Goal: Task Accomplishment & Management: Complete application form

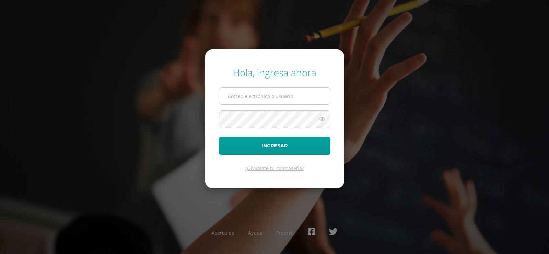
click at [267, 98] on input "text" at bounding box center [274, 96] width 111 height 17
type input "blancaantillon@hotmail.com"
click at [219, 137] on button "Ingresar" at bounding box center [275, 146] width 112 height 18
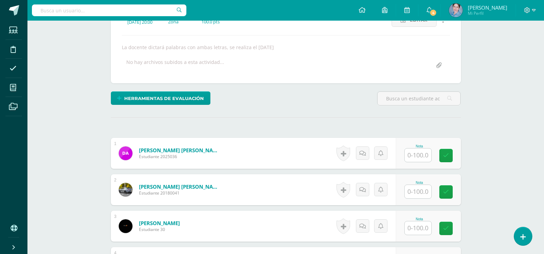
scroll to position [176, 0]
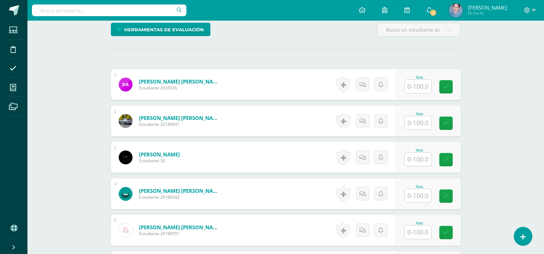
click at [419, 83] on input "text" at bounding box center [418, 86] width 27 height 13
type input "65"
drag, startPoint x: 450, startPoint y: 85, endPoint x: 411, endPoint y: 109, distance: 45.8
click at [450, 85] on icon at bounding box center [451, 87] width 6 height 6
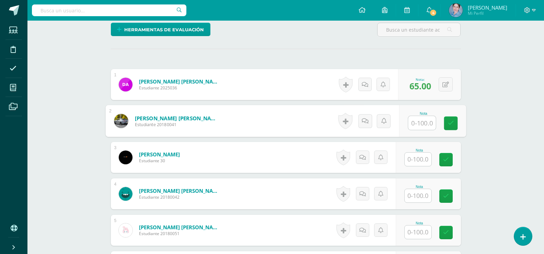
click at [419, 121] on input "text" at bounding box center [421, 123] width 27 height 14
click at [449, 123] on icon at bounding box center [451, 123] width 6 height 6
type input "87"
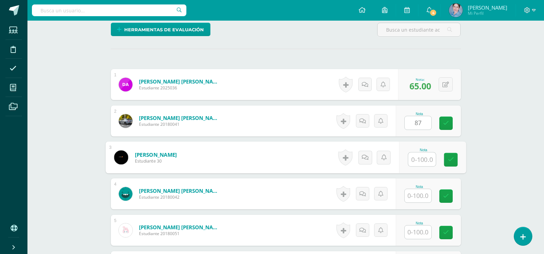
click at [422, 156] on input "text" at bounding box center [421, 159] width 27 height 14
type input "78"
click at [449, 156] on icon at bounding box center [451, 159] width 6 height 6
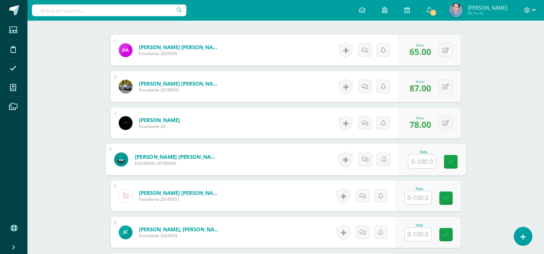
click at [421, 162] on input "text" at bounding box center [421, 161] width 27 height 14
click at [452, 162] on icon at bounding box center [451, 162] width 6 height 6
type input "88"
click at [417, 197] on input "text" at bounding box center [418, 197] width 27 height 13
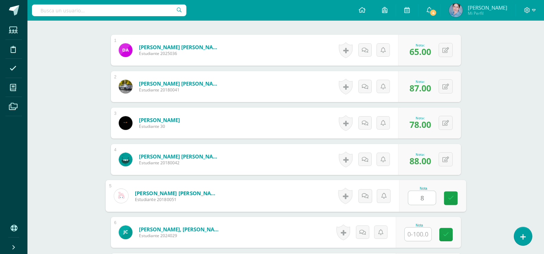
type input "82"
click at [452, 200] on icon at bounding box center [451, 198] width 6 height 6
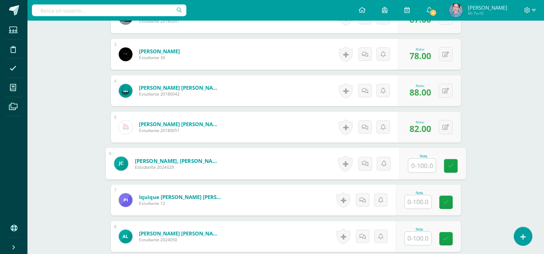
click at [418, 165] on input "text" at bounding box center [421, 166] width 27 height 14
type input "78"
drag, startPoint x: 445, startPoint y: 163, endPoint x: 436, endPoint y: 184, distance: 22.1
click at [445, 164] on link at bounding box center [451, 166] width 14 height 14
click at [420, 203] on input "text" at bounding box center [418, 201] width 27 height 13
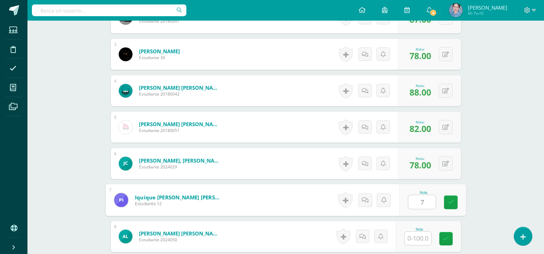
type input "78"
click at [451, 202] on icon at bounding box center [451, 202] width 6 height 6
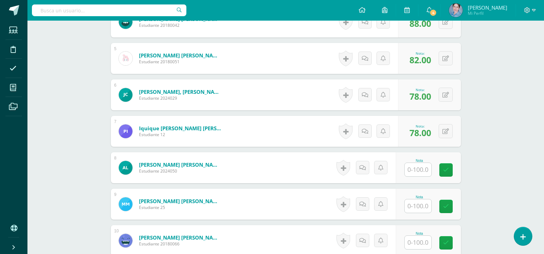
click at [423, 167] on input "text" at bounding box center [418, 169] width 27 height 13
type input "92"
drag, startPoint x: 449, startPoint y: 165, endPoint x: 426, endPoint y: 184, distance: 30.0
click at [450, 165] on link at bounding box center [451, 170] width 14 height 14
click at [420, 207] on input "text" at bounding box center [421, 206] width 27 height 14
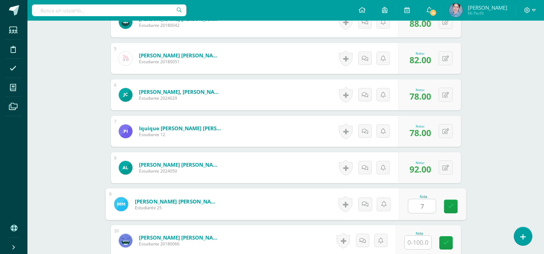
type input "70"
click at [454, 206] on link at bounding box center [451, 206] width 14 height 14
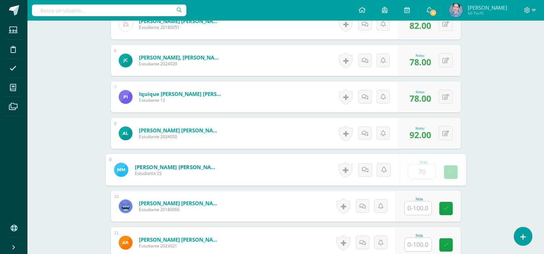
scroll to position [416, 0]
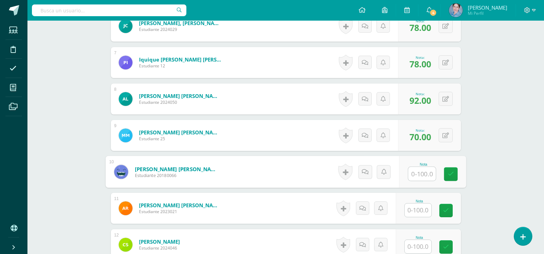
click at [424, 174] on input "text" at bounding box center [421, 174] width 27 height 14
type input "72"
click at [451, 173] on icon at bounding box center [451, 174] width 6 height 6
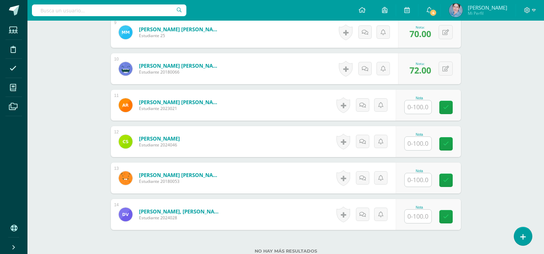
click at [422, 107] on input "text" at bounding box center [418, 106] width 27 height 13
type input "78"
click at [447, 107] on link at bounding box center [451, 108] width 14 height 14
click at [421, 143] on input "text" at bounding box center [421, 144] width 27 height 14
type input "85"
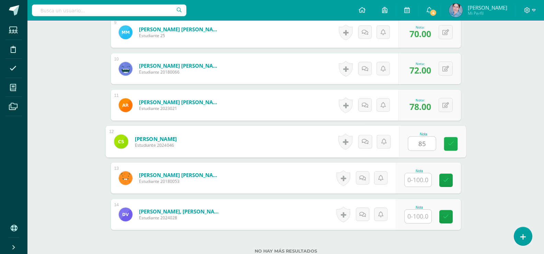
click at [450, 141] on icon at bounding box center [451, 144] width 6 height 6
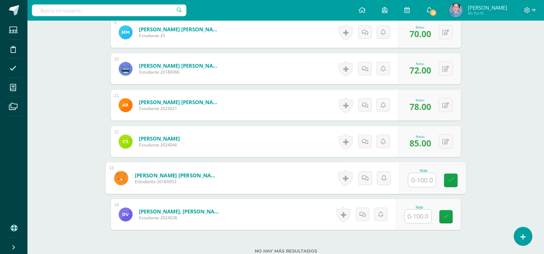
click at [422, 181] on input "text" at bounding box center [421, 180] width 27 height 14
type input "90"
click at [451, 178] on icon at bounding box center [451, 180] width 6 height 6
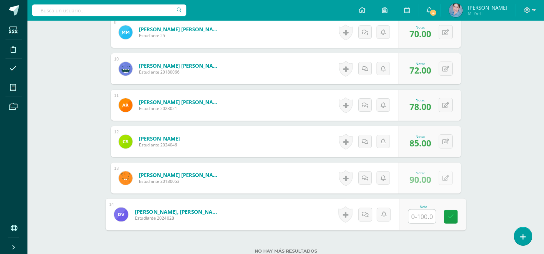
click at [427, 218] on input "text" at bounding box center [421, 216] width 27 height 14
type input "90"
click at [450, 216] on icon at bounding box center [451, 216] width 6 height 6
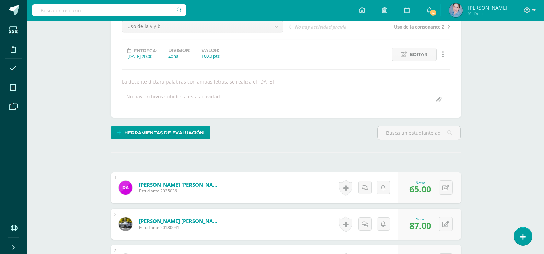
scroll to position [0, 0]
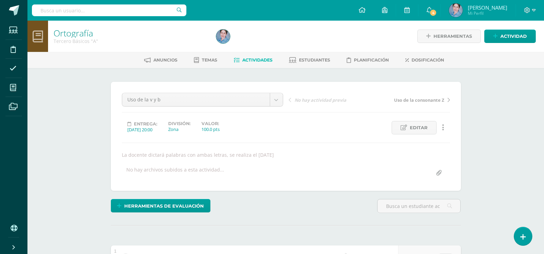
click at [235, 60] on icon at bounding box center [237, 60] width 6 height 6
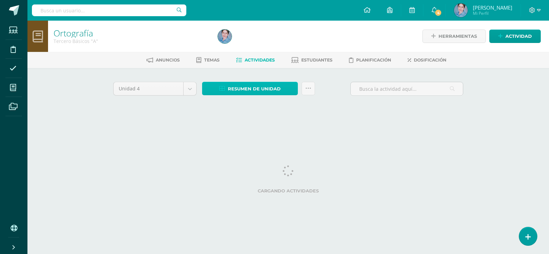
click at [223, 88] on icon at bounding box center [222, 89] width 6 height 6
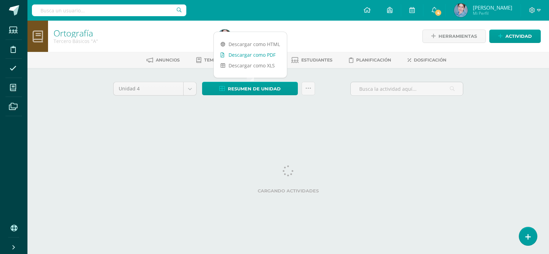
click at [226, 54] on link "Descargar como PDF" at bounding box center [250, 54] width 73 height 11
